Goal: Task Accomplishment & Management: Manage account settings

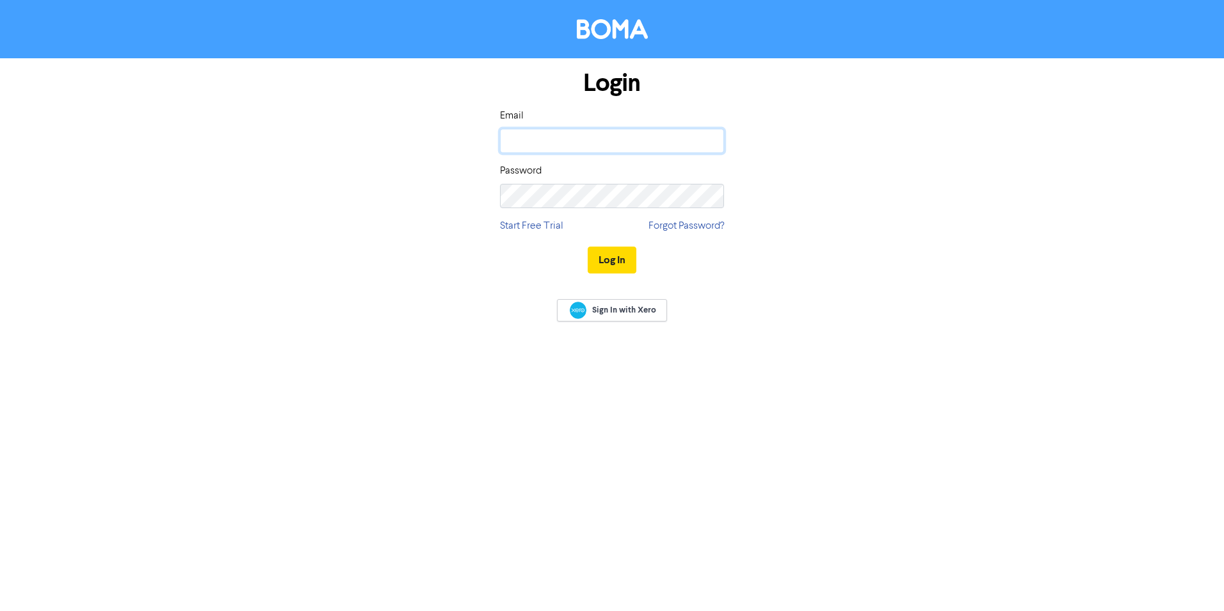
type input "[EMAIL_ADDRESS][DOMAIN_NAME]"
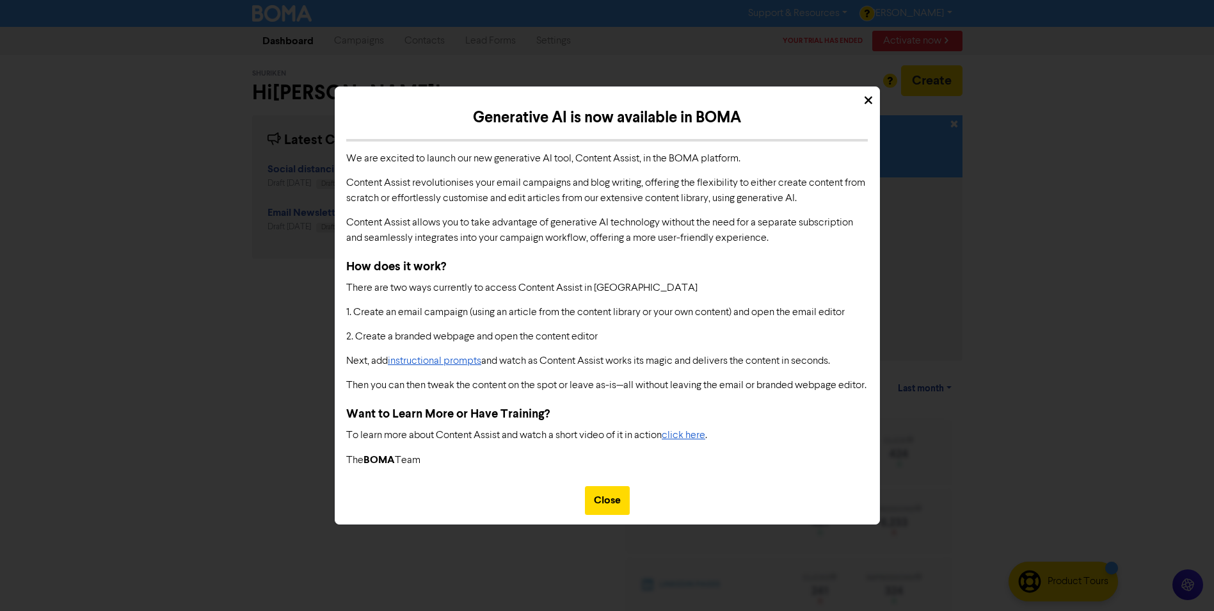
click at [609, 504] on div "Close" at bounding box center [607, 500] width 45 height 29
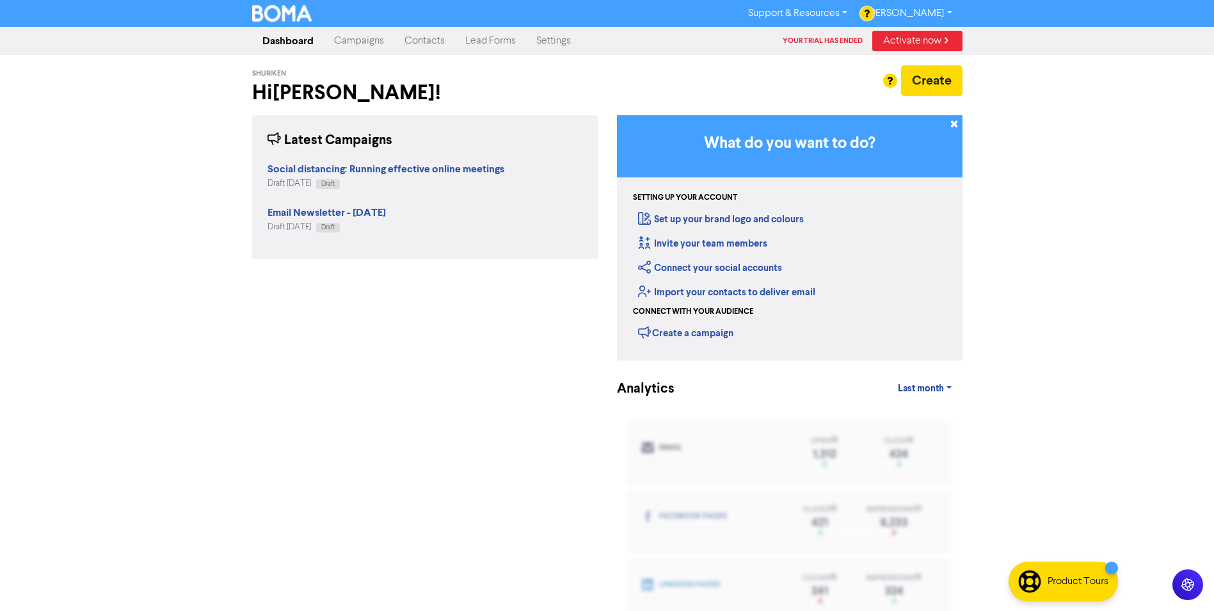
click at [891, 8] on link "[PERSON_NAME]" at bounding box center [910, 13] width 104 height 20
click at [907, 31] on button "Log Out" at bounding box center [908, 38] width 101 height 15
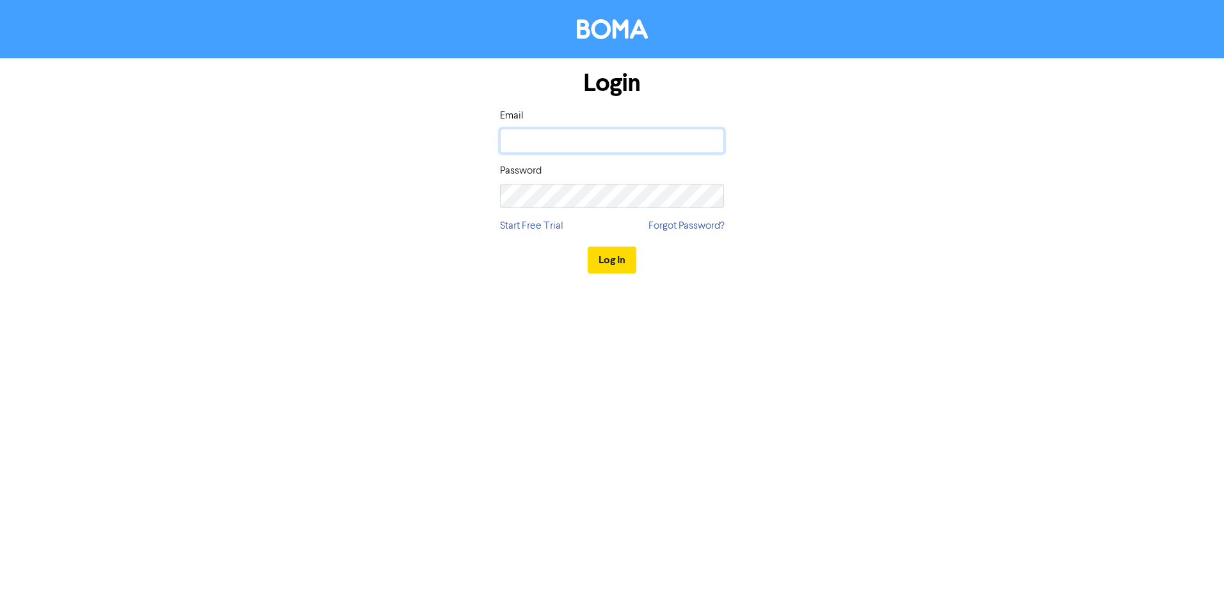
type input "holdings@shuriken.com"
drag, startPoint x: 639, startPoint y: 141, endPoint x: 399, endPoint y: 152, distance: 240.2
click at [399, 152] on div "Login Email holdings@shuriken.com Password Start Free Trial Forgot Password? Lo…" at bounding box center [612, 172] width 730 height 228
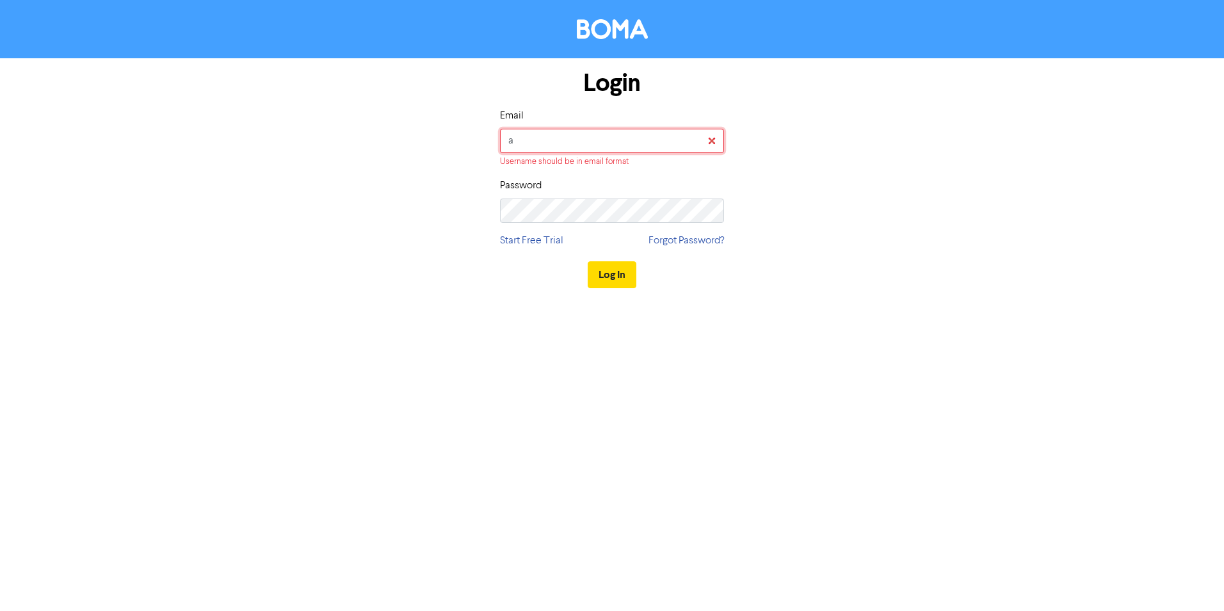
type input "aj@shuriken.com"
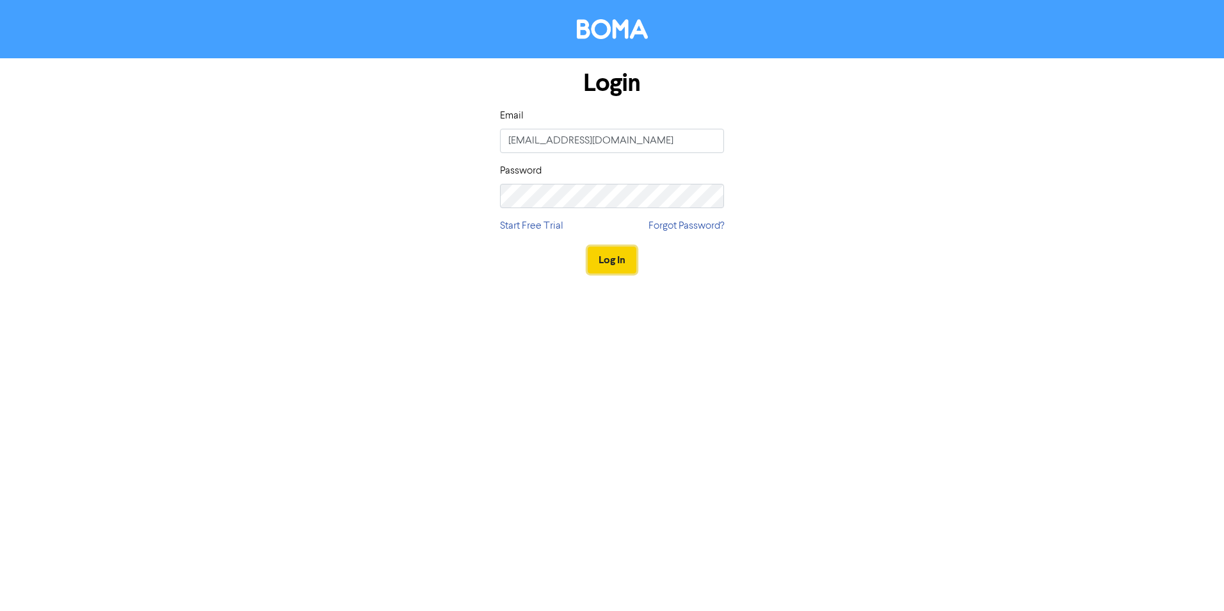
click at [611, 266] on button "Log In" at bounding box center [612, 259] width 49 height 27
drag, startPoint x: 622, startPoint y: 134, endPoint x: 512, endPoint y: 188, distance: 122.2
click at [310, 149] on div "Login Email [EMAIL_ADDRESS][DOMAIN_NAME] Password Start Free Trial Forgot Passw…" at bounding box center [612, 172] width 730 height 228
click at [364, 187] on div "Login Email [EMAIL_ADDRESS][DOMAIN_NAME] Password Start Free Trial Forgot Passw…" at bounding box center [612, 172] width 730 height 228
click at [876, 255] on div "Login Email holdings@shuriken.com Password Start Free Trial Forgot Password? Lo…" at bounding box center [612, 172] width 730 height 228
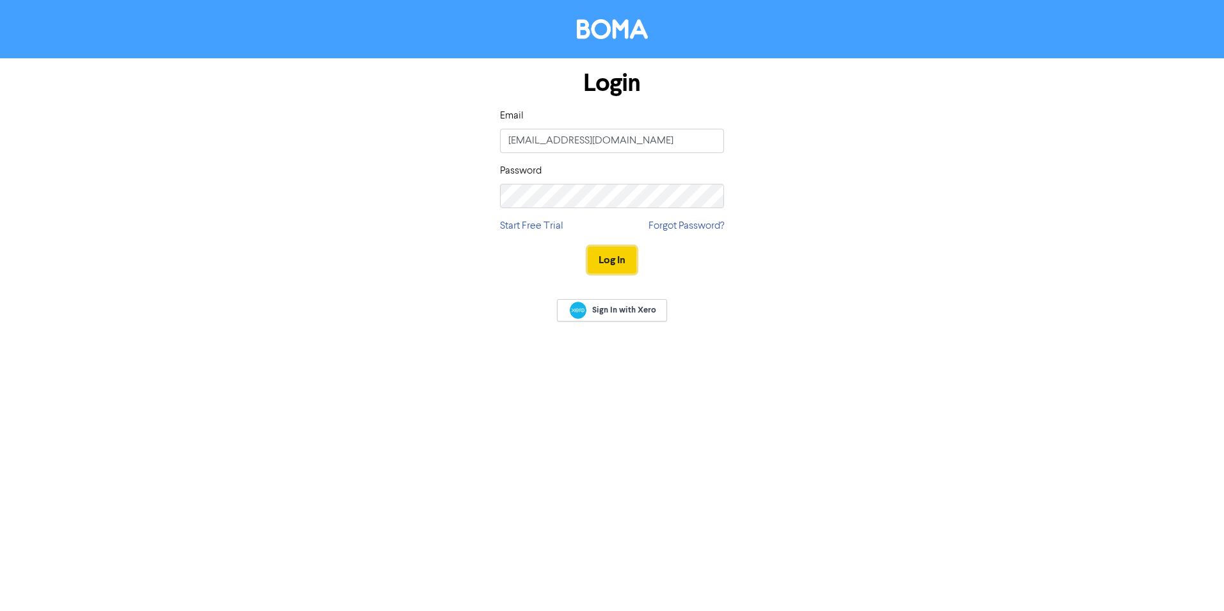
click at [613, 257] on button "Log In" at bounding box center [612, 259] width 49 height 27
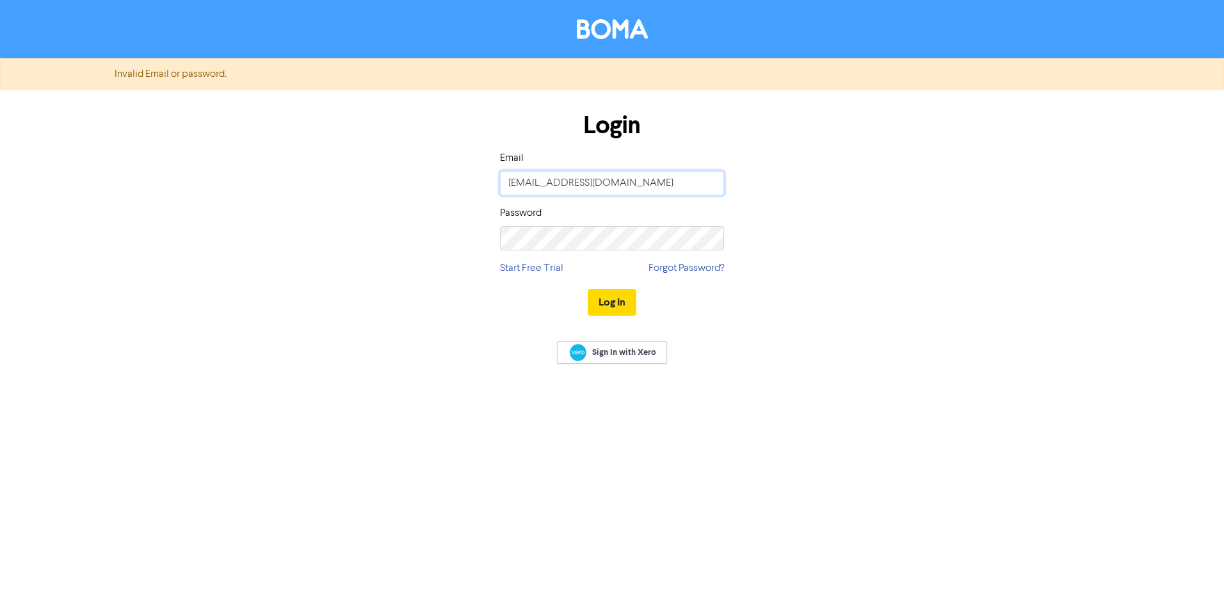
drag, startPoint x: 641, startPoint y: 179, endPoint x: 386, endPoint y: 182, distance: 254.8
click at [386, 182] on div "Login Email holdings@shuriken.com Password Start Free Trial Forgot Password? Lo…" at bounding box center [612, 214] width 730 height 228
click at [887, 225] on div "Login Email holdings@shuriken.com Password Start Free Trial Forgot Password? Lo…" at bounding box center [612, 214] width 730 height 228
drag, startPoint x: 646, startPoint y: 186, endPoint x: 406, endPoint y: 173, distance: 239.7
click at [406, 173] on div "Login Email holdings@shuriken.com Password Start Free Trial Forgot Password? Lo…" at bounding box center [612, 214] width 730 height 228
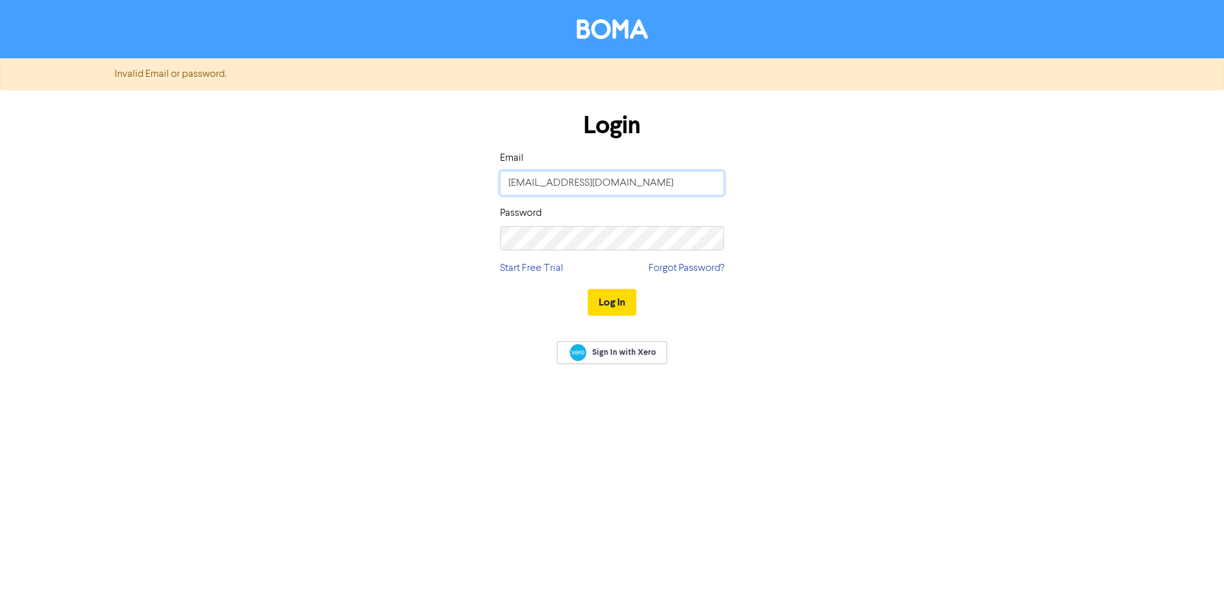
drag, startPoint x: 634, startPoint y: 188, endPoint x: 331, endPoint y: 161, distance: 304.6
click at [332, 161] on div "Login Email holdings@shuriken.com Password Start Free Trial Forgot Password? Lo…" at bounding box center [612, 214] width 730 height 228
drag, startPoint x: 543, startPoint y: 186, endPoint x: 563, endPoint y: 127, distance: 62.5
click at [543, 186] on input "holdings@shuriken.com" at bounding box center [612, 183] width 224 height 24
type input "aj@shuriken.com"
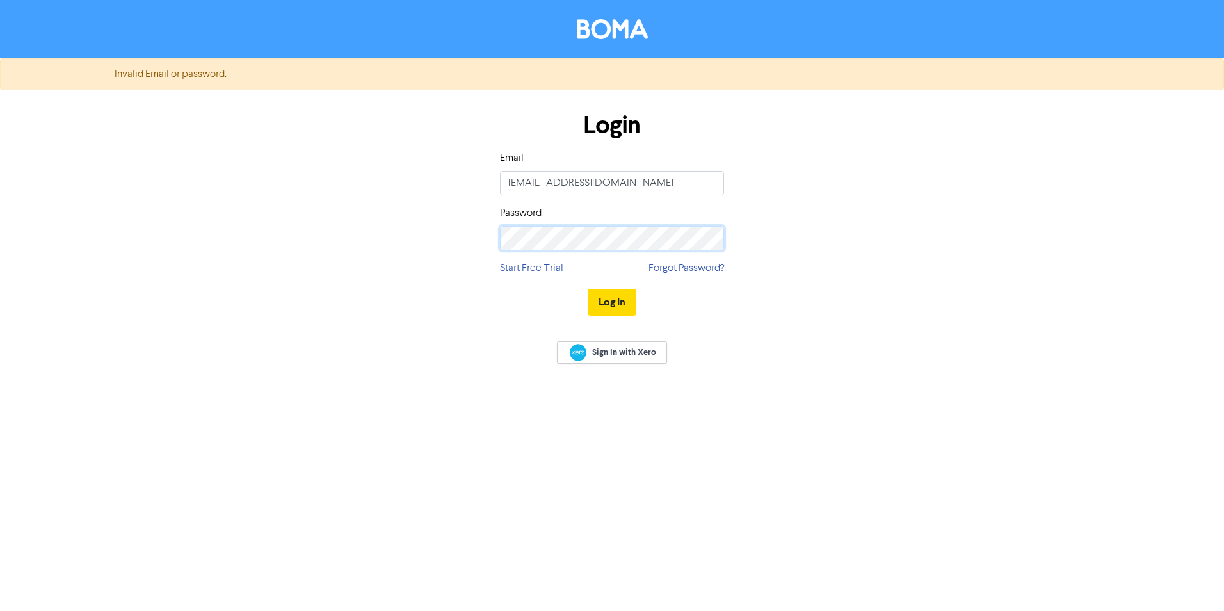
click at [399, 217] on div "Login Email aj@shuriken.com Password Start Free Trial Forgot Password? Log In" at bounding box center [612, 214] width 730 height 228
click at [878, 305] on div "Login Email aj@shuriken.com Password Start Free Trial Forgot Password? Log In" at bounding box center [612, 214] width 730 height 228
click at [612, 303] on button "Log In" at bounding box center [612, 302] width 49 height 27
click at [612, 301] on button "Log In" at bounding box center [612, 302] width 49 height 27
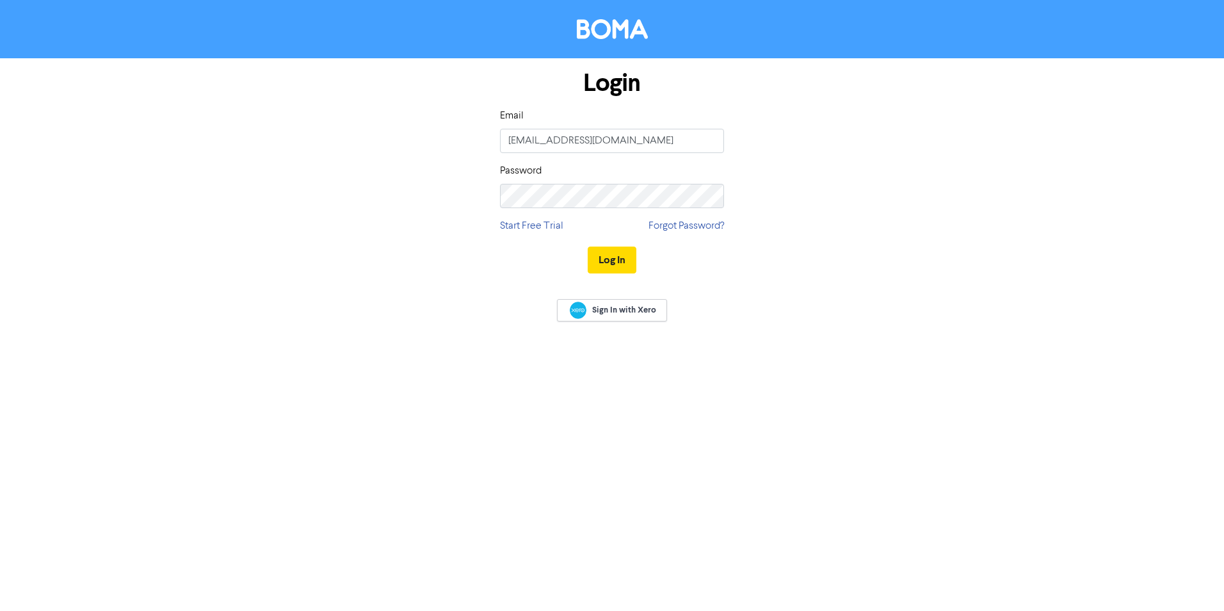
drag, startPoint x: 627, startPoint y: 132, endPoint x: 286, endPoint y: 105, distance: 341.6
click at [229, 107] on form "Login Email [EMAIL_ADDRESS][DOMAIN_NAME] Password Start Free Trial Forgot Passw…" at bounding box center [612, 172] width 1224 height 228
click at [756, 141] on div "Login Email holdings@shuriken.com Password Start Free Trial Forgot Password? Lo…" at bounding box center [612, 172] width 730 height 228
drag, startPoint x: 705, startPoint y: 140, endPoint x: 1005, endPoint y: 288, distance: 334.9
click at [1013, 291] on div "Sign In with Xero" at bounding box center [612, 311] width 1224 height 51
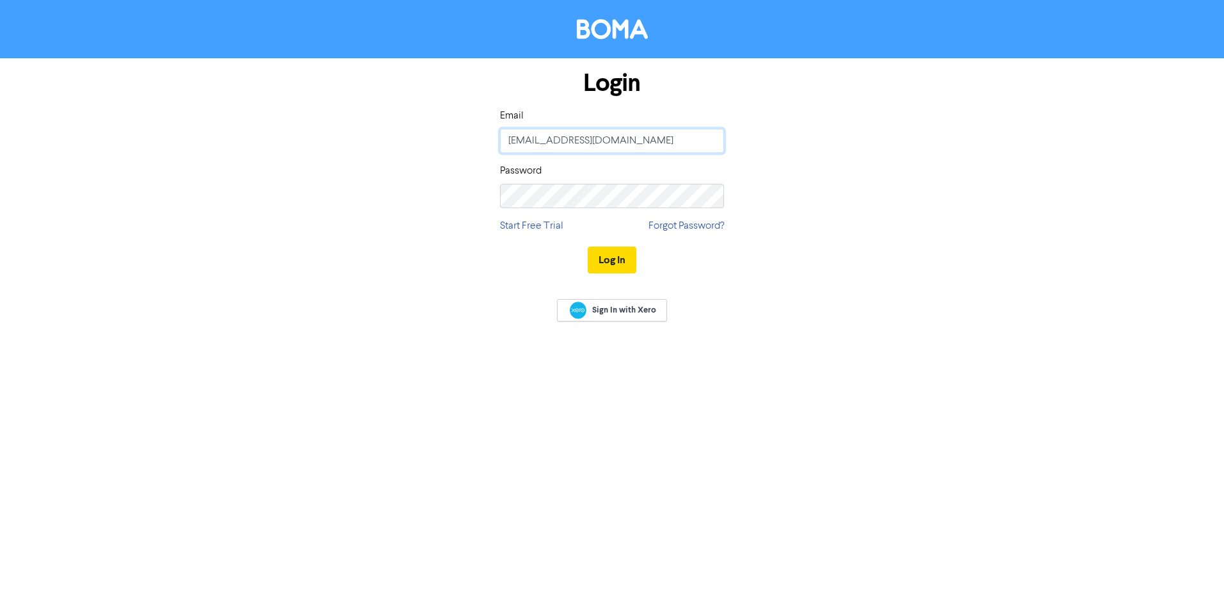
drag, startPoint x: 547, startPoint y: 141, endPoint x: 573, endPoint y: 127, distance: 28.9
click at [545, 137] on input "holdings@shuriken.com" at bounding box center [612, 141] width 224 height 24
type input "aj@shuriken.com"
click at [433, 197] on div "Login Email aj@shuriken.com Password Start Free Trial Forgot Password? Log In" at bounding box center [612, 172] width 730 height 228
click at [910, 231] on div "Login Email aj@shuriken.com Password Start Free Trial Forgot Password? Log In" at bounding box center [612, 172] width 730 height 228
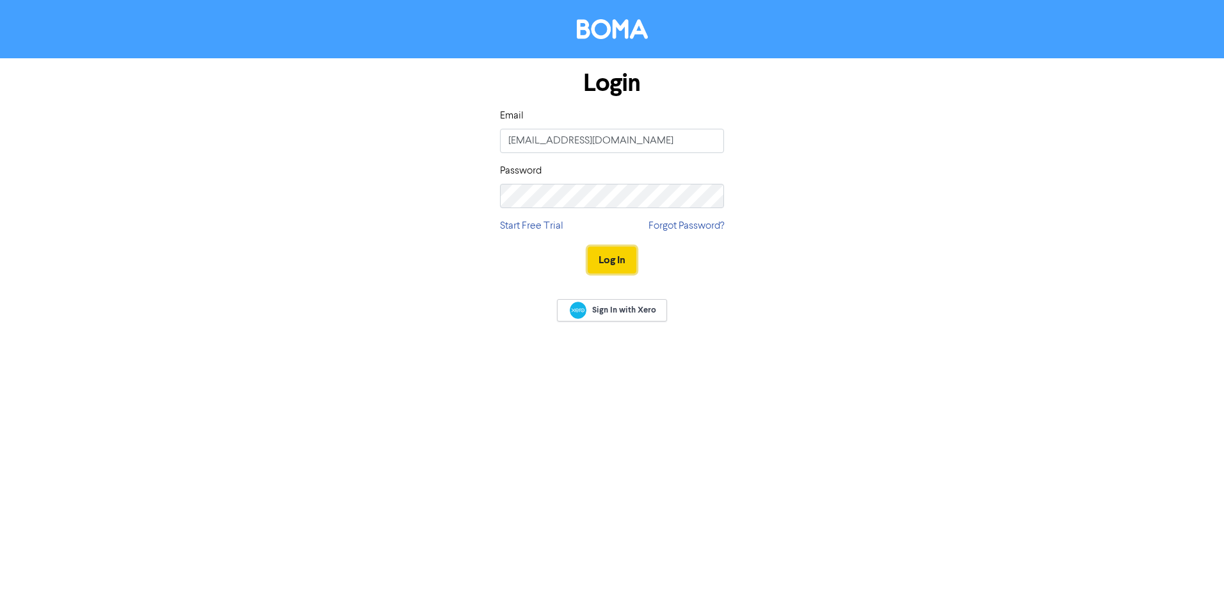
click at [604, 257] on button "Log In" at bounding box center [612, 259] width 49 height 27
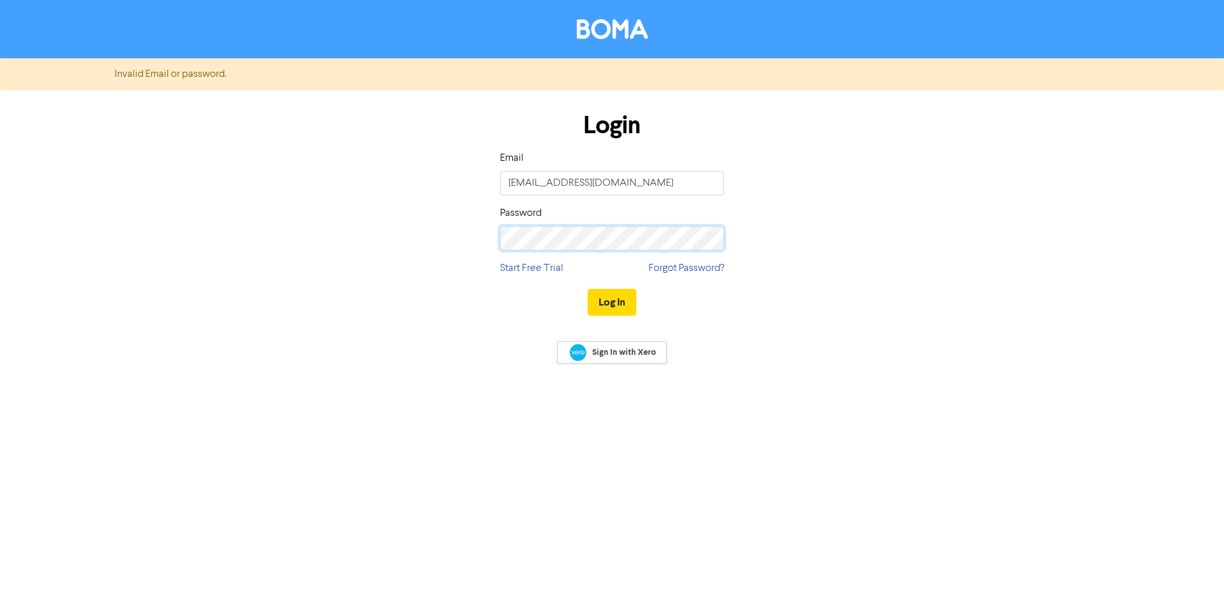
click at [376, 236] on div "Login Email aj@shuriken.com Password Start Free Trial Forgot Password? Log In" at bounding box center [612, 214] width 730 height 228
click at [612, 303] on button "Log In" at bounding box center [612, 302] width 49 height 27
click at [613, 300] on button "Log In" at bounding box center [612, 302] width 49 height 27
click at [676, 271] on link "Forgot Password?" at bounding box center [686, 268] width 76 height 15
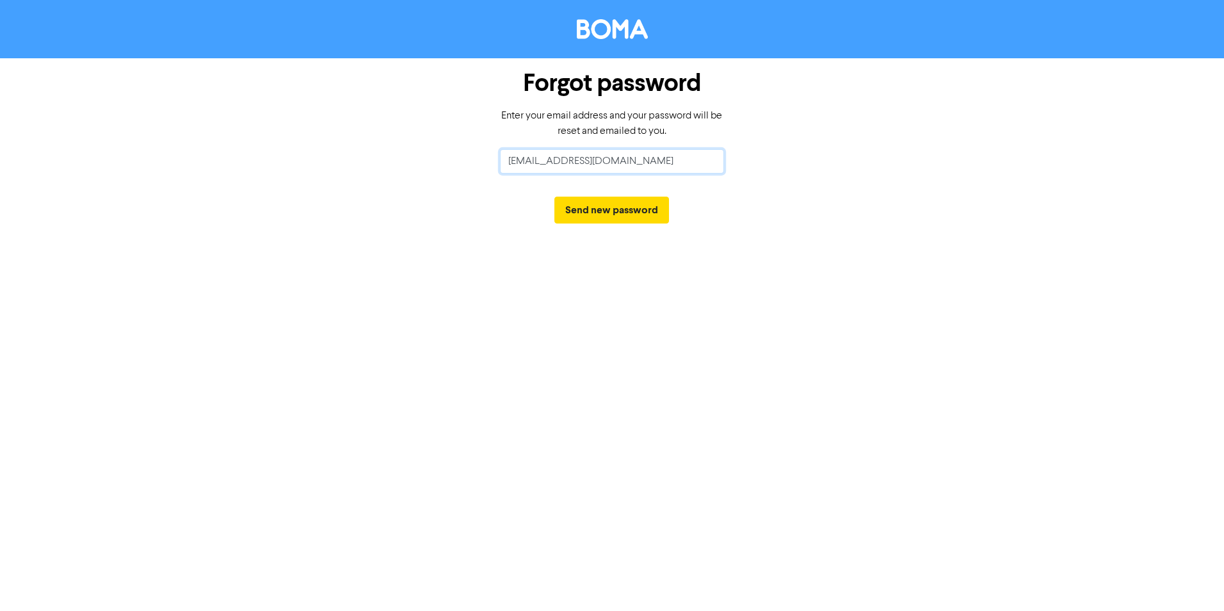
drag, startPoint x: 620, startPoint y: 164, endPoint x: 250, endPoint y: 97, distance: 375.4
click at [252, 98] on div "Forgot password Enter your email address and your password will be reset and em…" at bounding box center [612, 147] width 730 height 178
type input "aj@shuriken.com"
click at [804, 218] on div "Forgot password Enter your email address and your password will be reset and em…" at bounding box center [612, 147] width 730 height 178
click at [636, 211] on button "Send new password" at bounding box center [611, 210] width 115 height 27
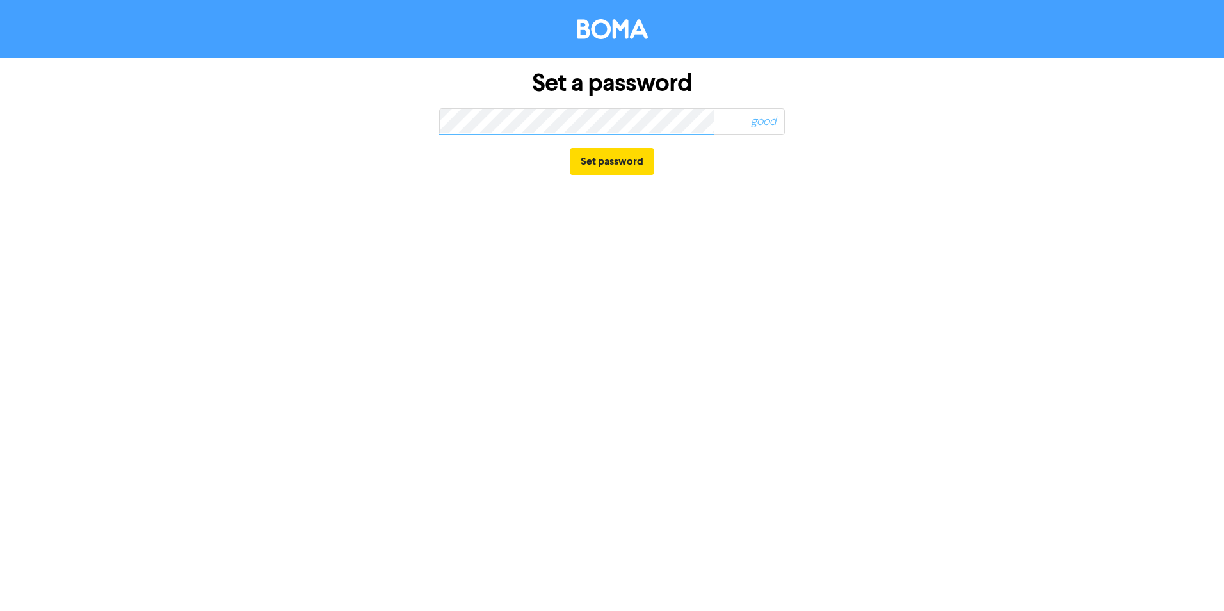
click at [887, 248] on div "Set a password good Set password" at bounding box center [612, 305] width 1224 height 611
click at [576, 163] on button "Set password" at bounding box center [612, 161] width 84 height 27
